Goal: Information Seeking & Learning: Learn about a topic

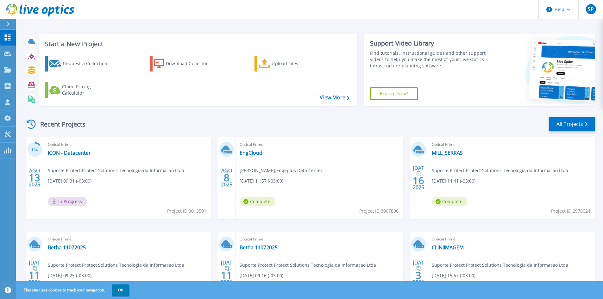
click at [194, 79] on div "Recent Projects All Projects" at bounding box center [309, 124] width 571 height 16
click at [108, 12] on header "Help SP Parceiro de Canal Suporte Protect suporte@protectsolutions.com.br Prote…" at bounding box center [301, 9] width 603 height 19
click at [106, 25] on div "Start a New Project Request a Collection Download Collector Upload Files Cloud …" at bounding box center [309, 166] width 587 height 332
click at [7, 41] on link "Dashboard Dashboard" at bounding box center [8, 38] width 16 height 16
click at [9, 55] on icon at bounding box center [8, 54] width 8 height 5
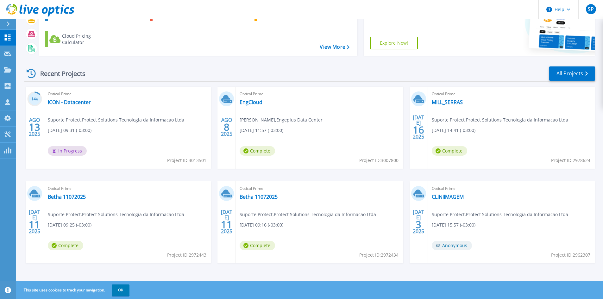
scroll to position [52, 0]
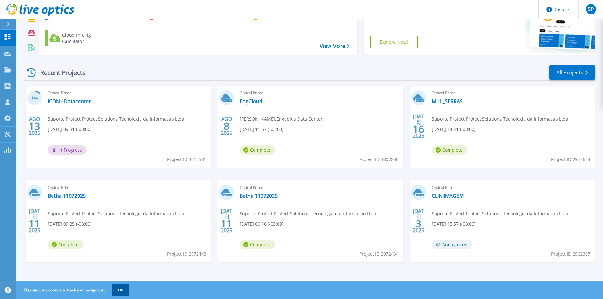
click at [116, 291] on button "OK" at bounding box center [121, 290] width 18 height 11
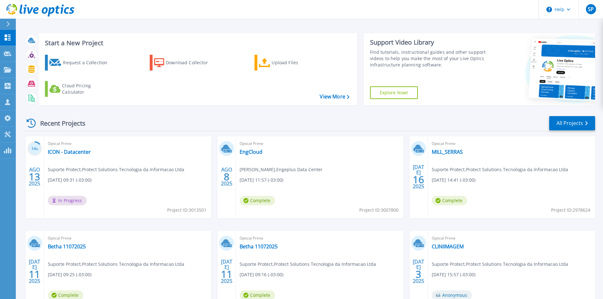
scroll to position [0, 0]
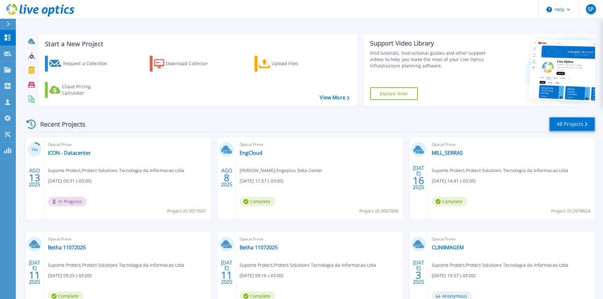
click at [564, 124] on link "All Projects" at bounding box center [572, 124] width 46 height 14
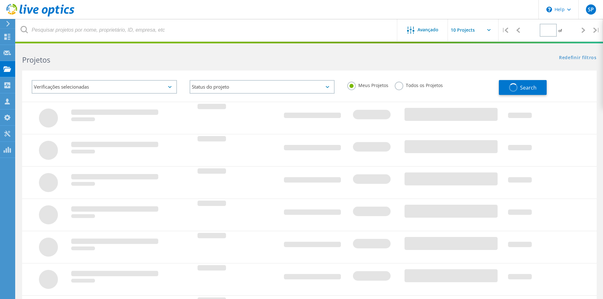
type input "1"
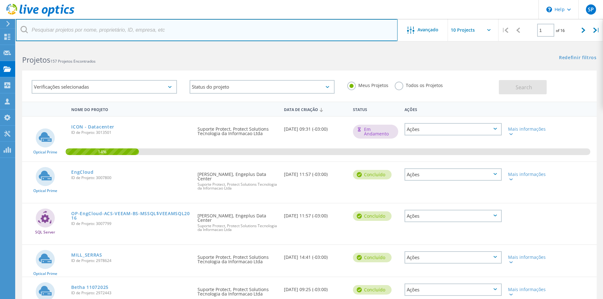
click at [135, 29] on input "text" at bounding box center [207, 30] width 382 height 22
type input "usipe"
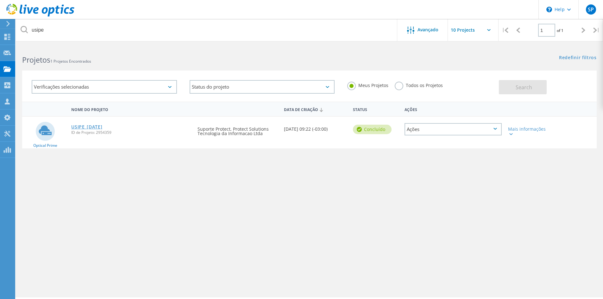
click at [98, 128] on link "USIPE_[DATE]" at bounding box center [86, 127] width 31 height 4
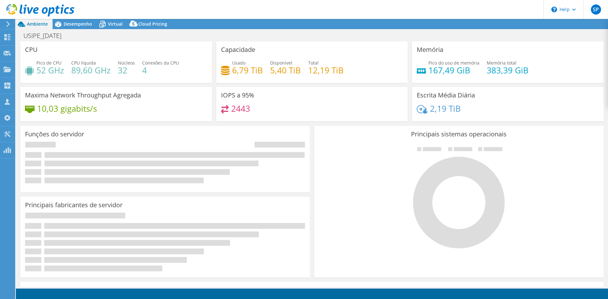
select select "USD"
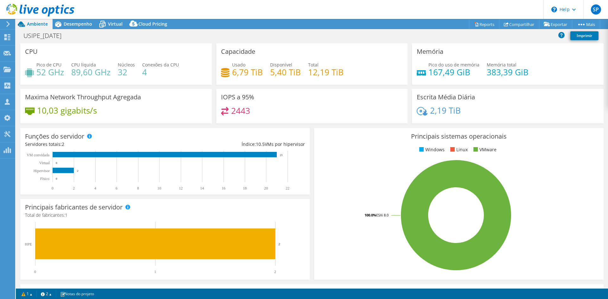
click at [308, 69] on h4 "12,19 TiB" at bounding box center [325, 72] width 35 height 7
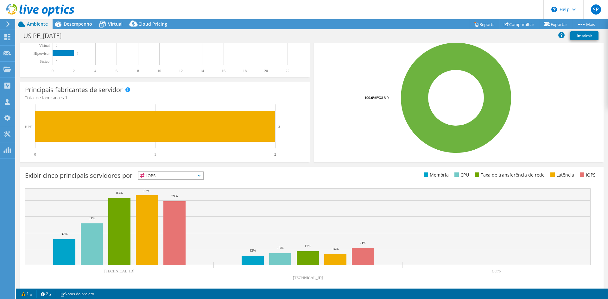
scroll to position [123, 0]
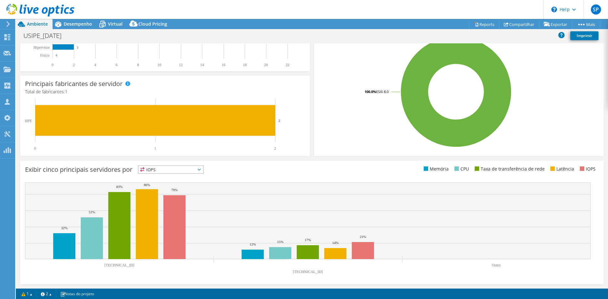
click at [190, 168] on span "IOPS" at bounding box center [170, 170] width 65 height 8
click at [336, 154] on div "Principais sistemas operacionais Windows Linux VMware 100.0% ESXi 8.0" at bounding box center [458, 81] width 289 height 152
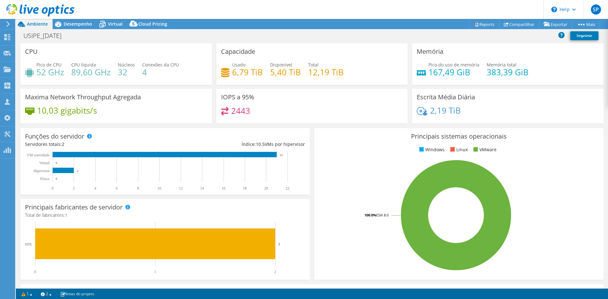
click at [108, 123] on div "Maxima Network Throughput Agregada 10,03 gigabits/s" at bounding box center [115, 106] width 191 height 35
click at [77, 28] on div "Desempenho" at bounding box center [75, 24] width 44 height 10
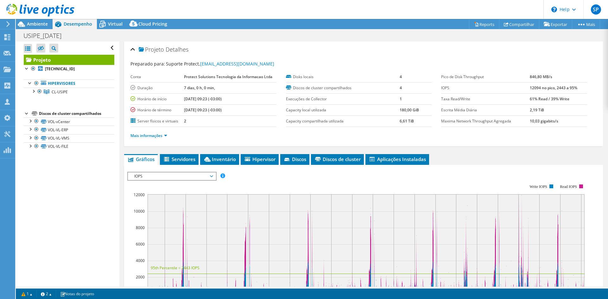
click at [228, 49] on div "Projeto Detalhes" at bounding box center [363, 50] width 466 height 14
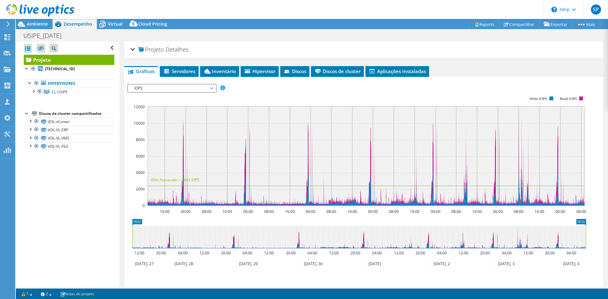
click at [206, 46] on div "Projeto Detalhes" at bounding box center [363, 50] width 466 height 14
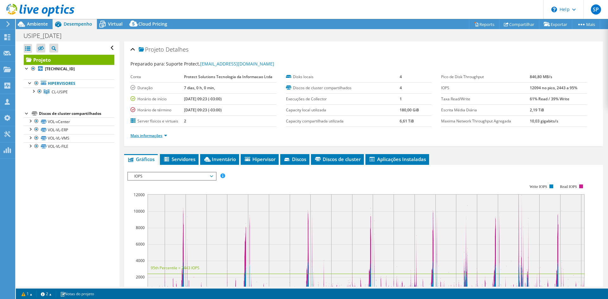
click at [161, 135] on link "Mais informações" at bounding box center [148, 135] width 37 height 5
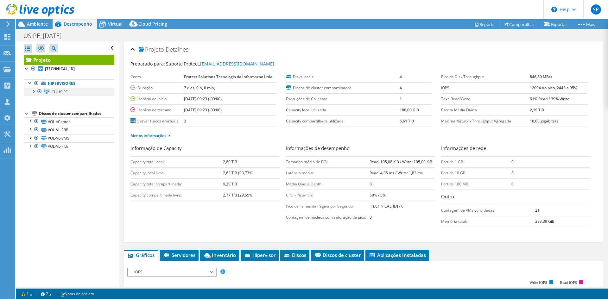
click at [32, 92] on div at bounding box center [33, 91] width 6 height 6
